Goal: Communication & Community: Participate in discussion

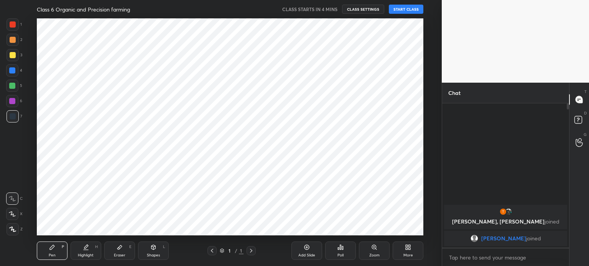
scroll to position [217, 411]
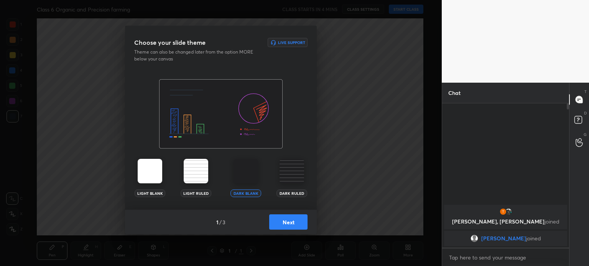
click at [286, 219] on button "Next" at bounding box center [288, 222] width 38 height 15
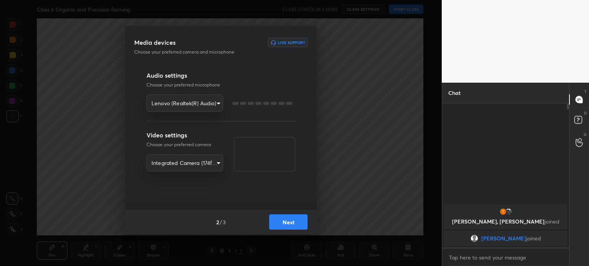
click at [286, 219] on button "Next" at bounding box center [288, 222] width 38 height 15
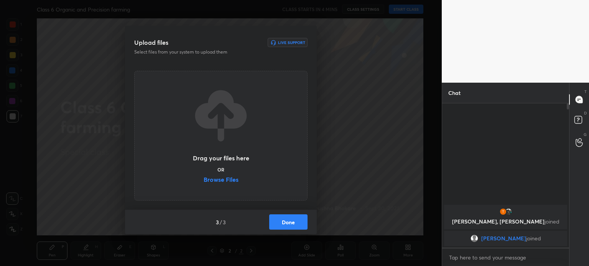
click at [286, 219] on button "Done" at bounding box center [288, 222] width 38 height 15
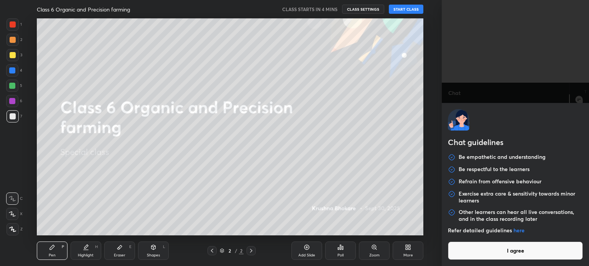
click at [479, 257] on body "1 2 3 4 5 6 7 R O A L C X Z Erase all C X Z Class 6 Organic and Precision farmi…" at bounding box center [294, 133] width 589 height 266
click at [479, 257] on button "I agree" at bounding box center [515, 251] width 135 height 18
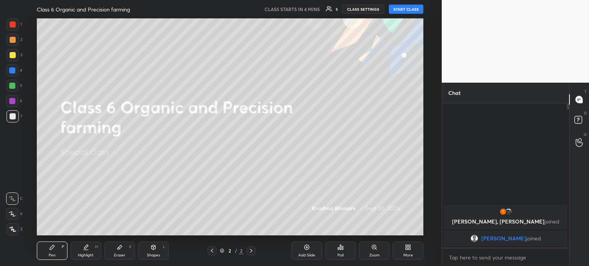
click at [479, 257] on div "Chat guidelines Be empathetic and understanding Be respectful to the learners R…" at bounding box center [515, 133] width 147 height 266
type textarea "x"
click at [468, 257] on textarea at bounding box center [505, 258] width 115 height 12
type textarea "g"
type textarea "x"
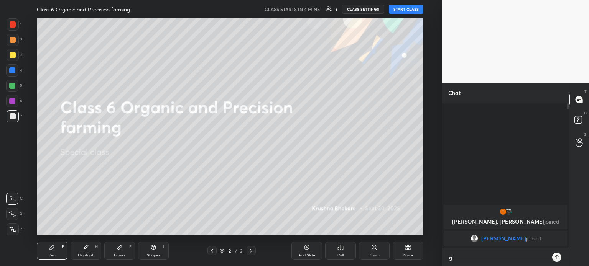
scroll to position [2, 2]
type textarea "go"
type textarea "x"
type textarea "goo"
type textarea "x"
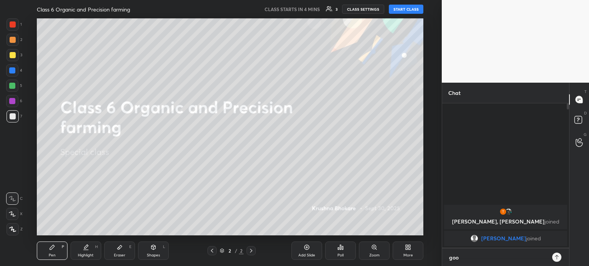
type textarea "goof"
type textarea "x"
type textarea "goo"
type textarea "x"
type textarea "good"
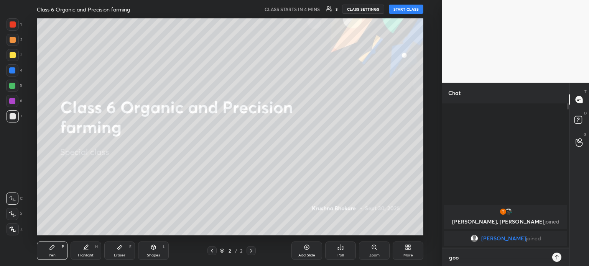
type textarea "x"
type textarea "good"
type textarea "x"
type textarea "good m"
type textarea "x"
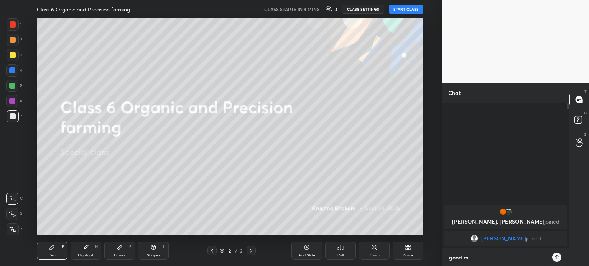
type textarea "good mo"
type textarea "x"
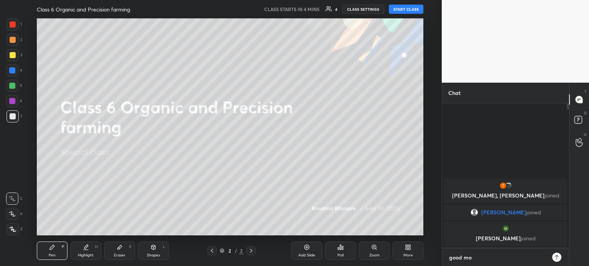
type textarea "good mor"
type textarea "x"
type textarea "good morn"
type textarea "x"
type textarea "good morni"
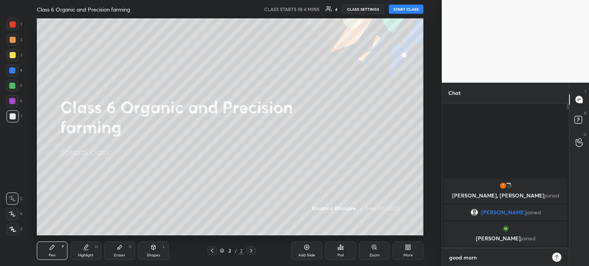
type textarea "x"
type textarea "good mornin"
type textarea "x"
type textarea "good morning"
type textarea "x"
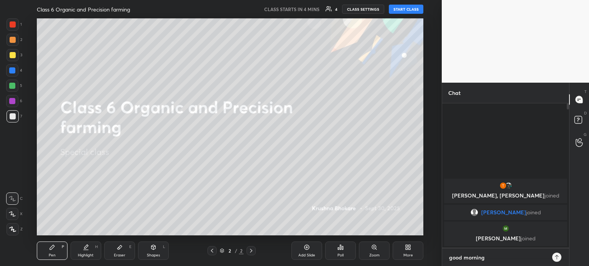
type textarea "good morning"
type textarea "x"
type textarea "good morning a"
type textarea "x"
type textarea "good morning al"
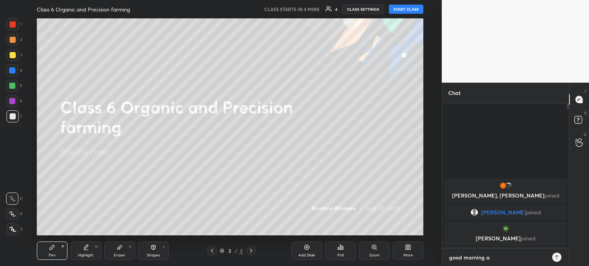
type textarea "x"
type textarea "good morning all"
type textarea "x"
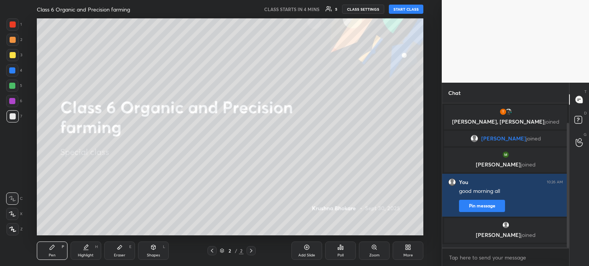
scroll to position [23, 0]
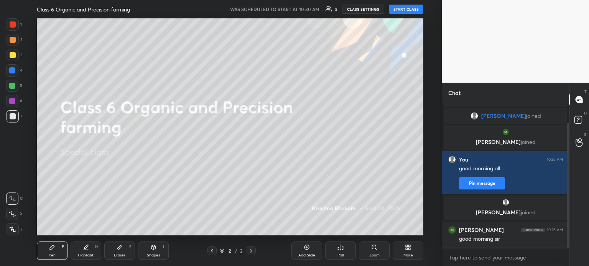
click at [407, 7] on button "START CLASS" at bounding box center [406, 9] width 35 height 9
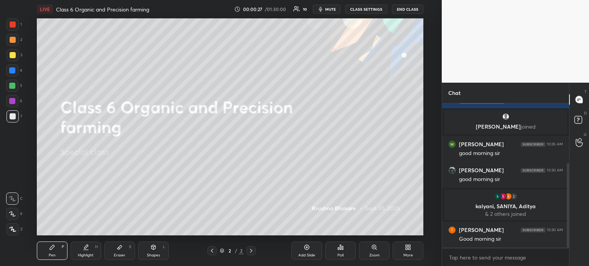
scroll to position [130, 0]
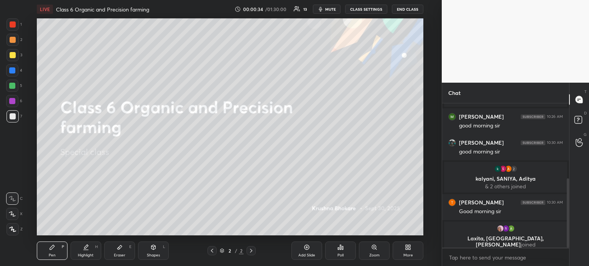
click at [406, 248] on icon at bounding box center [407, 249] width 2 height 2
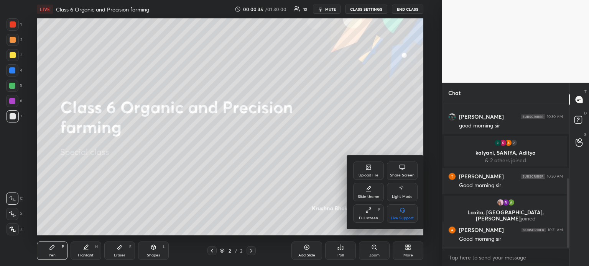
click at [369, 171] on div "Upload File" at bounding box center [368, 171] width 31 height 18
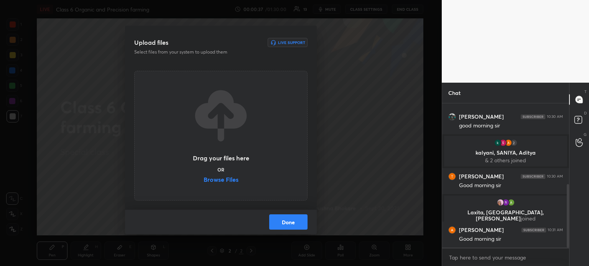
scroll to position [184, 0]
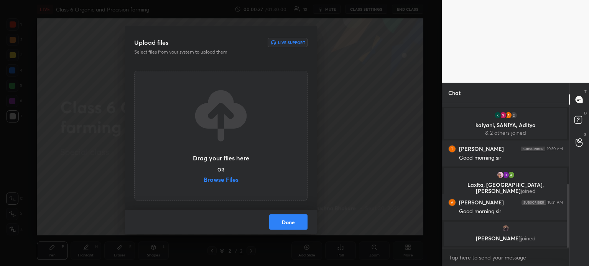
click at [221, 179] on label "Browse Files" at bounding box center [221, 181] width 35 height 8
click at [204, 179] on input "Browse Files" at bounding box center [204, 181] width 0 height 8
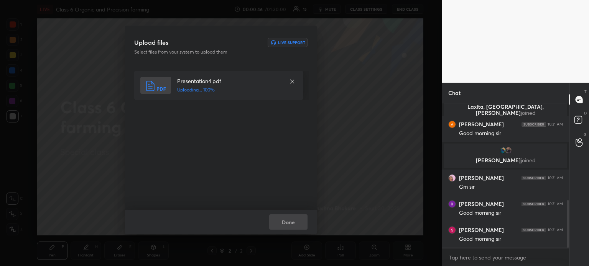
scroll to position [294, 0]
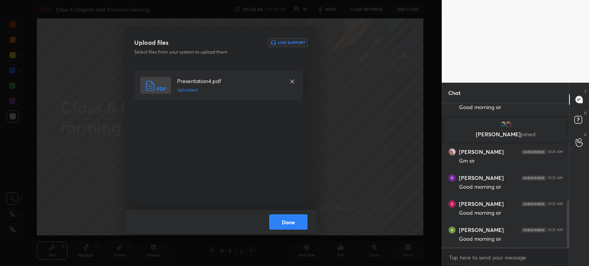
click at [291, 229] on button "Done" at bounding box center [288, 222] width 38 height 15
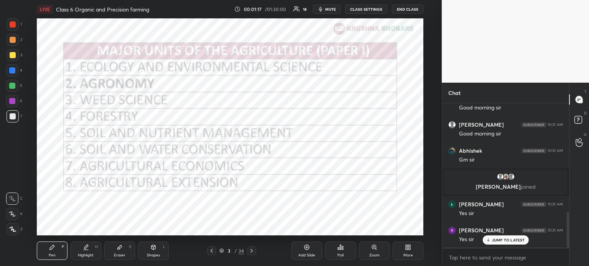
scroll to position [469, 0]
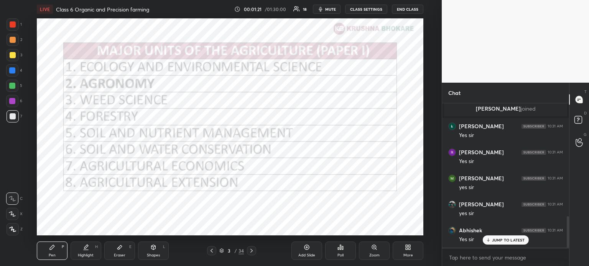
drag, startPoint x: 11, startPoint y: 26, endPoint x: 15, endPoint y: 30, distance: 6.0
click at [12, 26] on div at bounding box center [13, 24] width 6 height 6
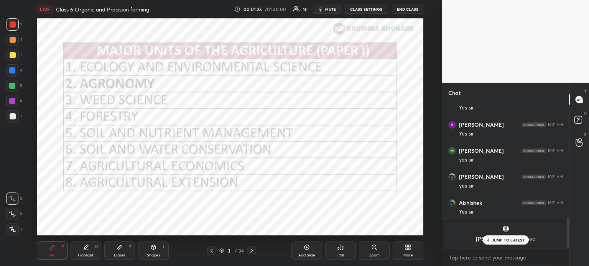
click at [489, 242] on icon at bounding box center [487, 240] width 5 height 5
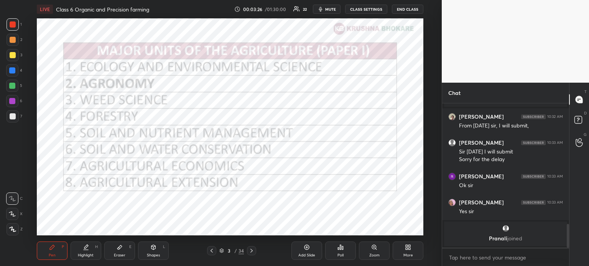
scroll to position [722, 0]
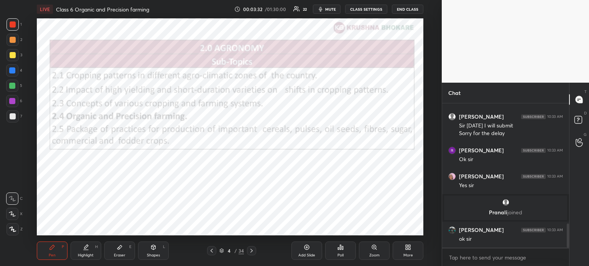
click at [12, 23] on div at bounding box center [13, 24] width 6 height 6
click at [13, 23] on div at bounding box center [13, 24] width 6 height 6
click at [305, 251] on div "Add Slide" at bounding box center [306, 251] width 31 height 18
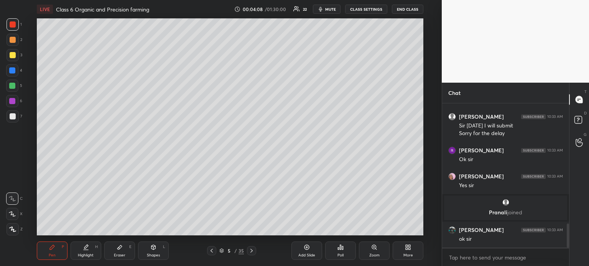
scroll to position [748, 0]
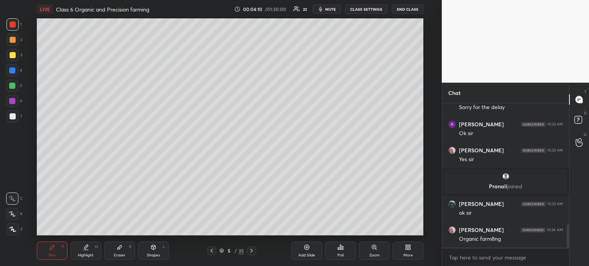
click at [409, 247] on icon at bounding box center [410, 246] width 2 height 2
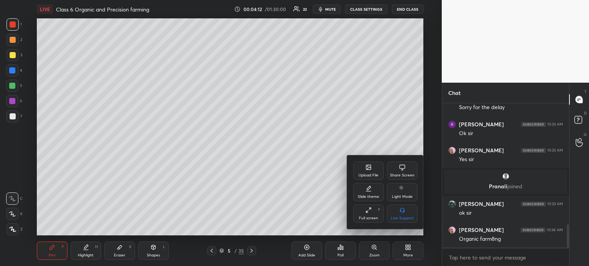
click at [365, 193] on div "Slide theme" at bounding box center [368, 192] width 31 height 18
click at [399, 219] on div "Dark Ruled" at bounding box center [403, 219] width 20 height 4
click at [86, 51] on div at bounding box center [294, 133] width 589 height 266
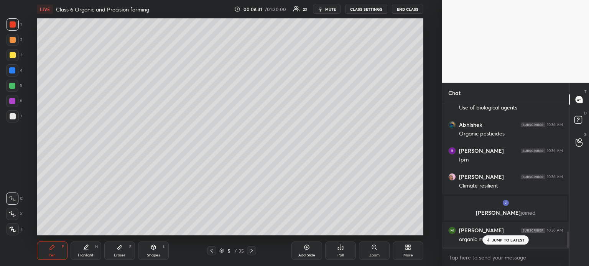
scroll to position [1150, 0]
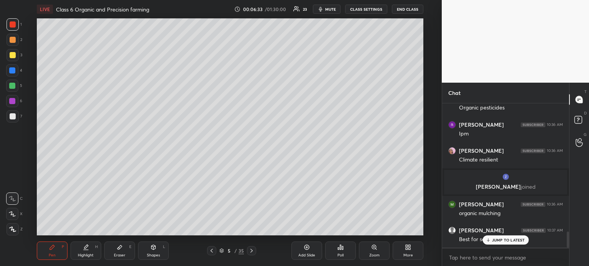
click at [490, 243] on div "JUMP TO LATEST" at bounding box center [505, 240] width 46 height 9
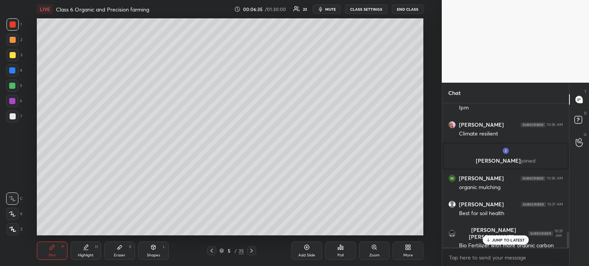
scroll to position [1202, 0]
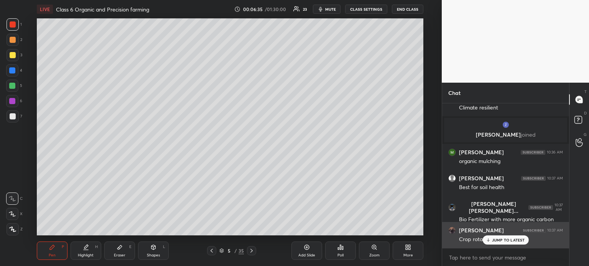
click at [495, 242] on p "JUMP TO LATEST" at bounding box center [508, 240] width 33 height 5
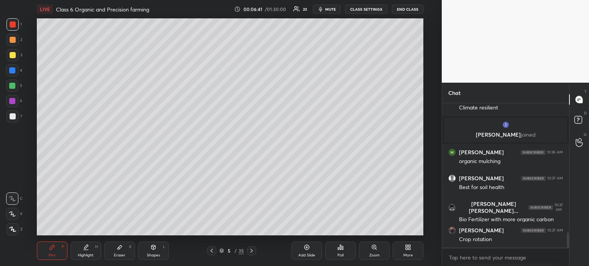
scroll to position [1228, 0]
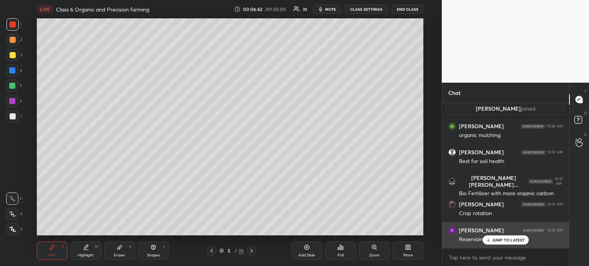
drag, startPoint x: 497, startPoint y: 244, endPoint x: 492, endPoint y: 243, distance: 4.6
click at [496, 243] on div "JUMP TO LATEST" at bounding box center [505, 240] width 46 height 9
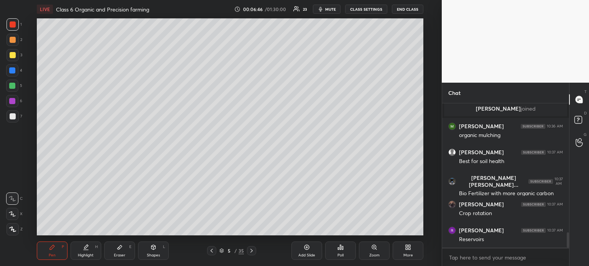
click at [12, 41] on div at bounding box center [13, 40] width 6 height 6
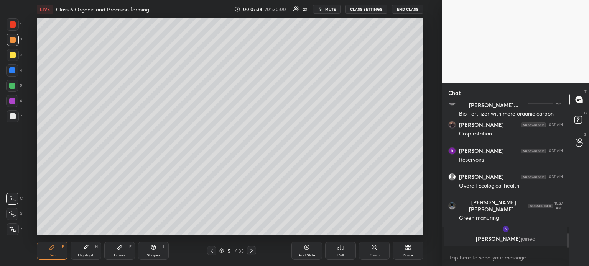
scroll to position [1341, 0]
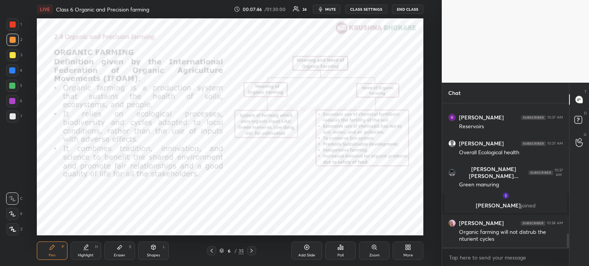
click at [12, 23] on div at bounding box center [13, 24] width 6 height 6
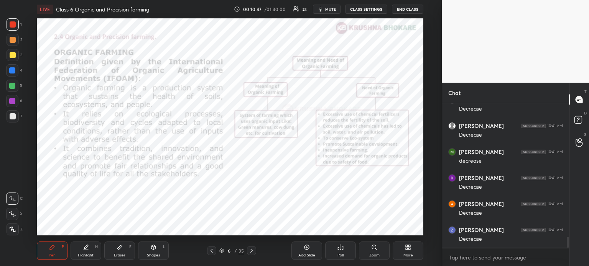
scroll to position [1792, 0]
click at [306, 253] on div "Add Slide" at bounding box center [306, 251] width 31 height 18
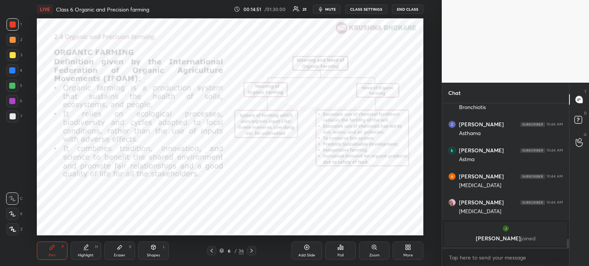
drag, startPoint x: 305, startPoint y: 252, endPoint x: 302, endPoint y: 246, distance: 6.9
click at [304, 252] on div "Add Slide" at bounding box center [306, 251] width 31 height 18
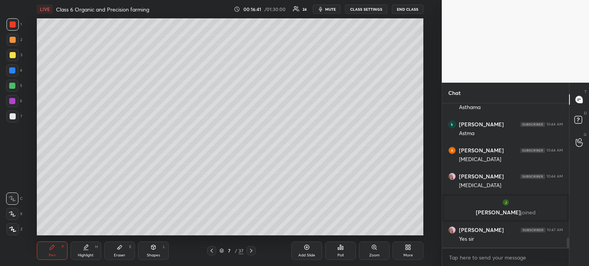
scroll to position [1989, 0]
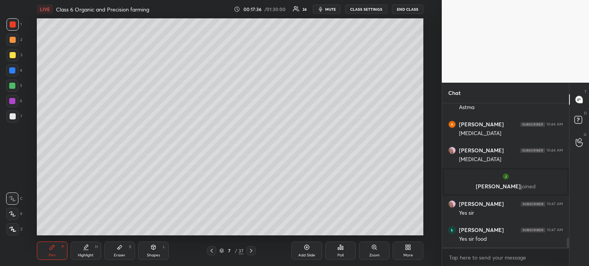
click at [302, 251] on div "Add Slide" at bounding box center [306, 251] width 31 height 18
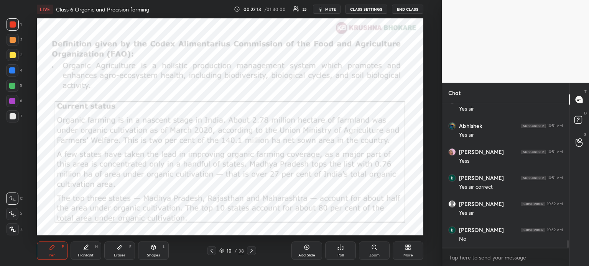
scroll to position [2771, 0]
click at [306, 253] on div "Add Slide" at bounding box center [306, 251] width 31 height 18
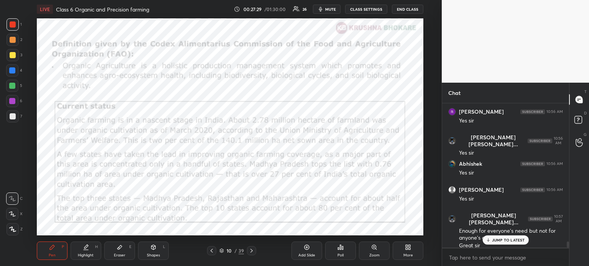
scroll to position [3167, 0]
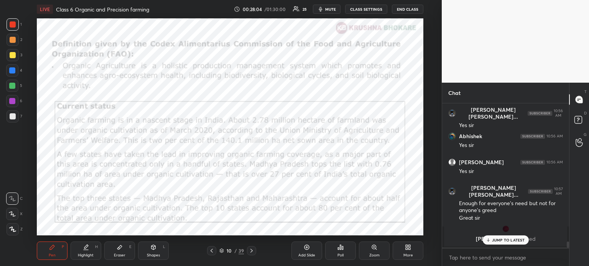
click at [302, 258] on div "Add Slide" at bounding box center [306, 251] width 31 height 18
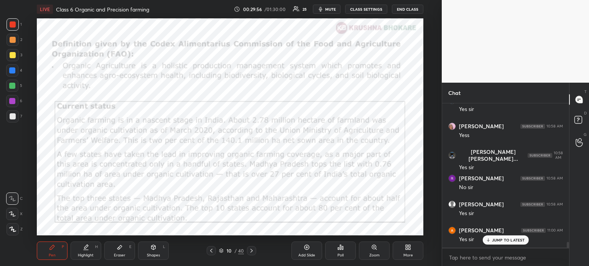
scroll to position [3383, 0]
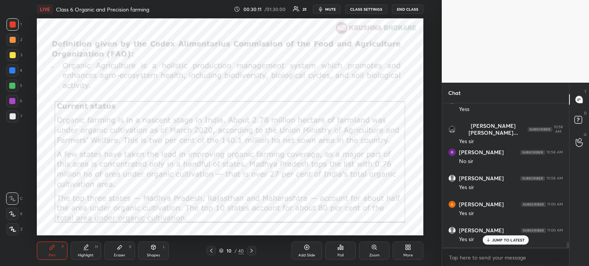
click at [307, 255] on div "Add Slide" at bounding box center [306, 256] width 17 height 4
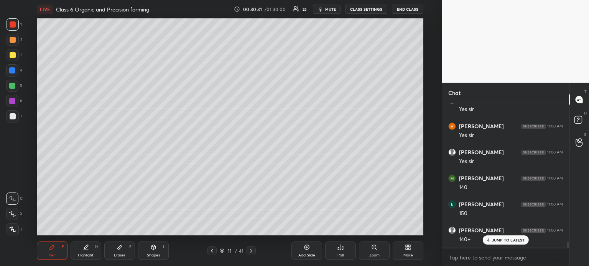
scroll to position [3487, 0]
click at [16, 85] on div at bounding box center [12, 86] width 12 height 12
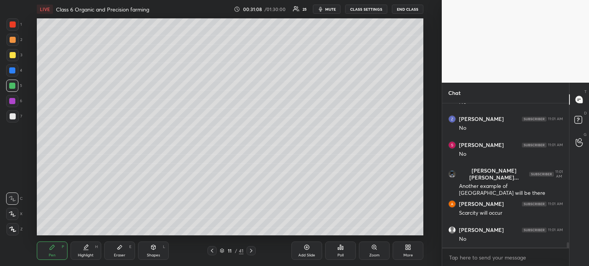
scroll to position [3833, 0]
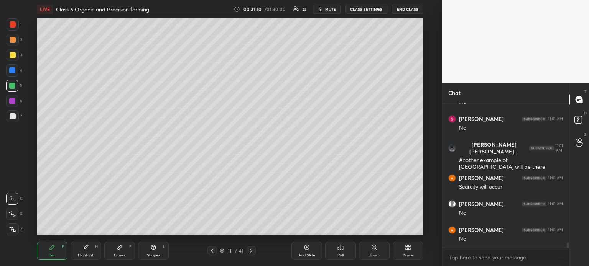
drag, startPoint x: 311, startPoint y: 250, endPoint x: 306, endPoint y: 253, distance: 6.0
click at [309, 250] on div "Add Slide" at bounding box center [306, 251] width 31 height 18
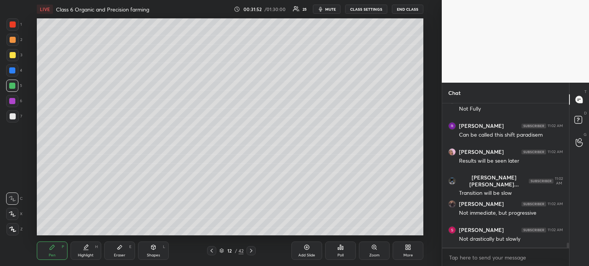
scroll to position [4094, 0]
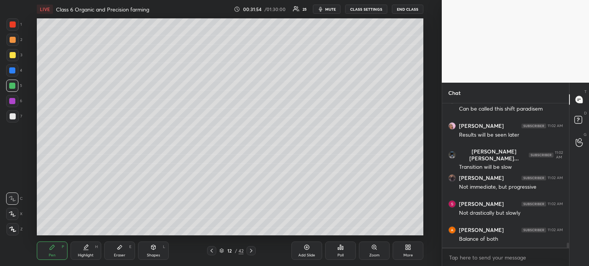
drag, startPoint x: 307, startPoint y: 250, endPoint x: 306, endPoint y: 247, distance: 4.1
click at [307, 251] on div "Add Slide" at bounding box center [306, 251] width 31 height 18
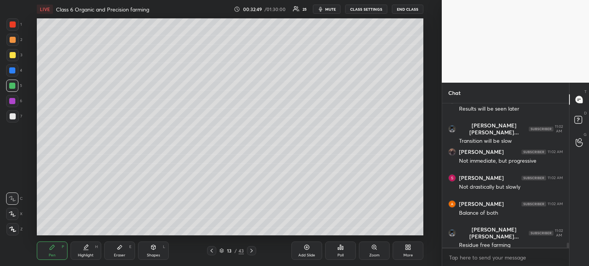
scroll to position [4146, 0]
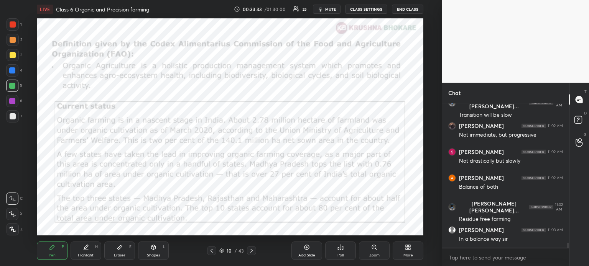
click at [300, 252] on div "Add Slide" at bounding box center [306, 251] width 31 height 18
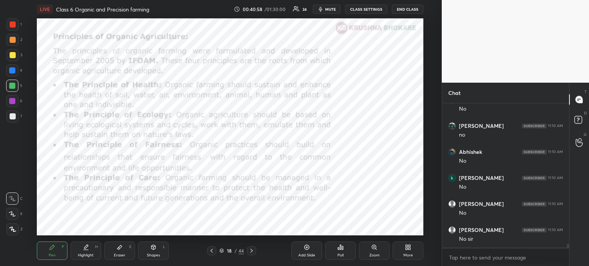
scroll to position [5580, 0]
drag, startPoint x: 308, startPoint y: 253, endPoint x: 302, endPoint y: 246, distance: 9.6
click at [306, 253] on div "Add Slide" at bounding box center [306, 251] width 31 height 18
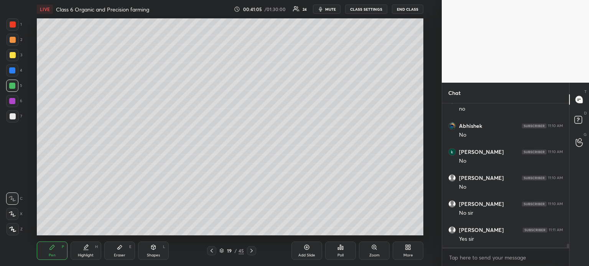
drag, startPoint x: 8, startPoint y: 101, endPoint x: 25, endPoint y: 104, distance: 17.8
click at [8, 102] on div at bounding box center [12, 101] width 12 height 12
drag, startPoint x: 12, startPoint y: 53, endPoint x: 21, endPoint y: 59, distance: 12.1
click at [12, 53] on div at bounding box center [13, 55] width 6 height 6
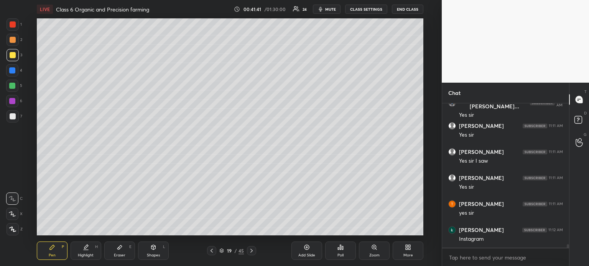
scroll to position [5815, 0]
drag, startPoint x: 11, startPoint y: 71, endPoint x: 15, endPoint y: 73, distance: 5.0
click at [13, 72] on div at bounding box center [12, 70] width 6 height 6
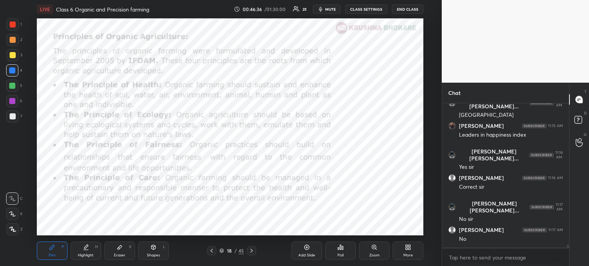
scroll to position [6571, 0]
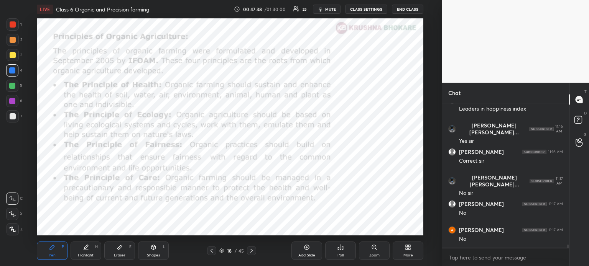
drag, startPoint x: 303, startPoint y: 251, endPoint x: 303, endPoint y: 238, distance: 13.4
click at [302, 249] on div "Add Slide" at bounding box center [306, 251] width 31 height 18
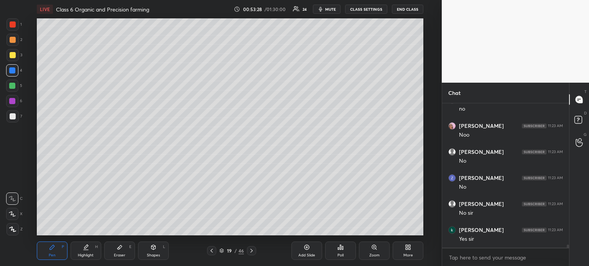
scroll to position [7023, 0]
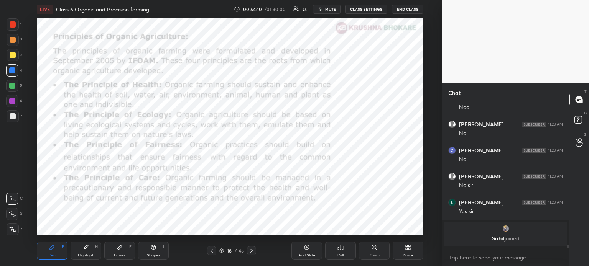
click at [310, 253] on div "Add Slide" at bounding box center [306, 251] width 31 height 18
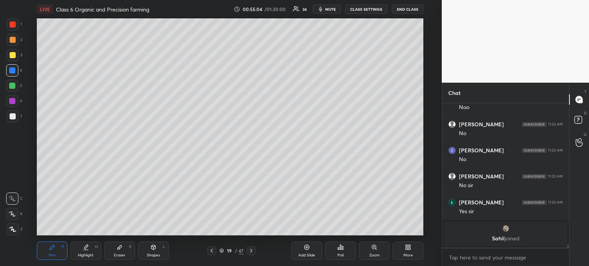
scroll to position [5669, 0]
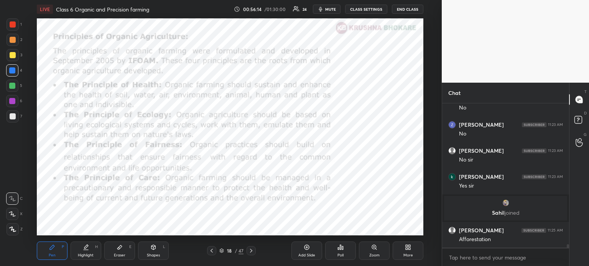
click at [304, 253] on div "Add Slide" at bounding box center [306, 251] width 31 height 18
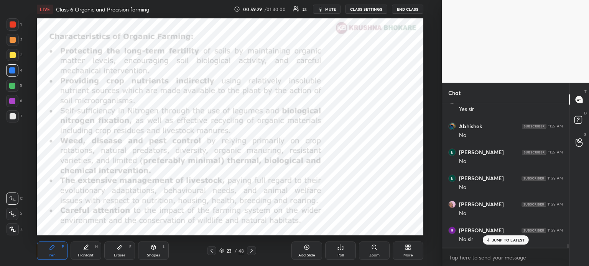
scroll to position [6034, 0]
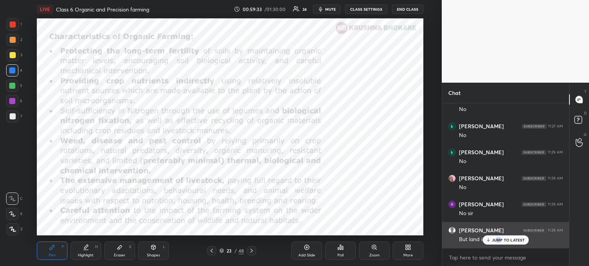
drag, startPoint x: 499, startPoint y: 244, endPoint x: 490, endPoint y: 245, distance: 9.3
click at [498, 243] on div "JUMP TO LATEST" at bounding box center [505, 240] width 46 height 9
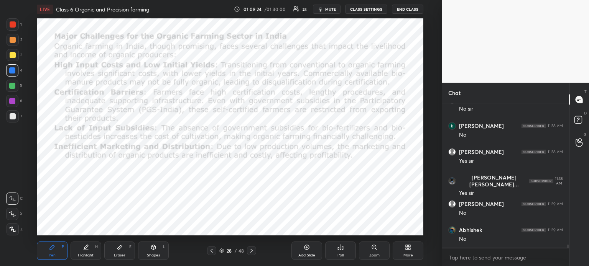
scroll to position [7054, 0]
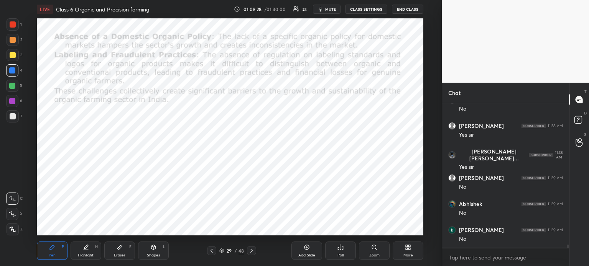
click at [189, 17] on div "LIVE Class 6 Organic and Precision farming 01:09:28 / 01:30:00 24 mute CLASS SE…" at bounding box center [230, 133] width 411 height 266
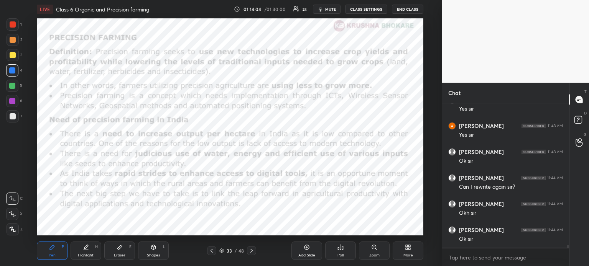
scroll to position [7505, 0]
click at [414, 10] on button "END CLASS" at bounding box center [407, 9] width 31 height 9
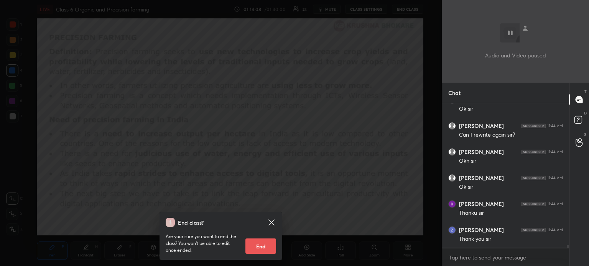
scroll to position [7557, 0]
click at [263, 246] on button "End" at bounding box center [260, 246] width 31 height 15
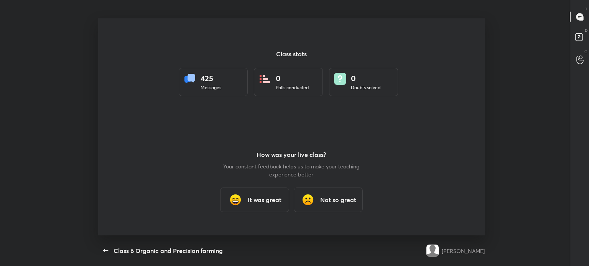
scroll to position [217, 581]
click at [253, 204] on h3 "It was great" at bounding box center [265, 200] width 34 height 9
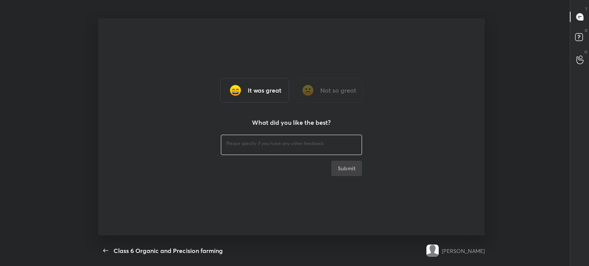
click at [241, 145] on textarea at bounding box center [291, 143] width 130 height 7
type textarea "x"
type textarea "T"
type textarea "x"
type textarea "Than"
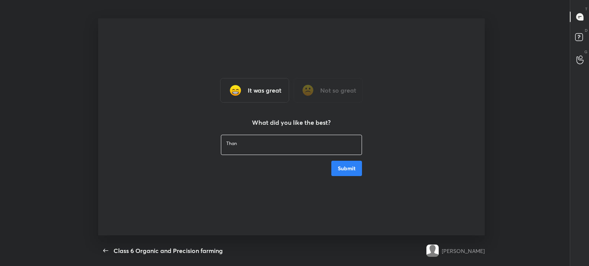
type textarea "x"
type textarea "Thanks"
click at [352, 166] on button "Submit" at bounding box center [346, 168] width 31 height 15
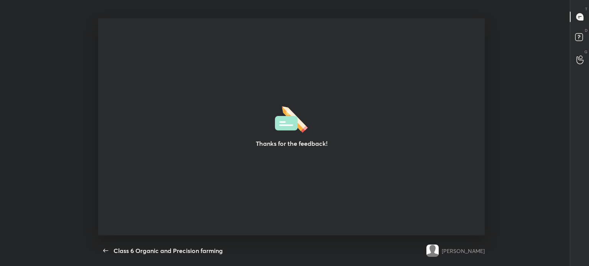
type textarea "x"
